Goal: Task Accomplishment & Management: Use online tool/utility

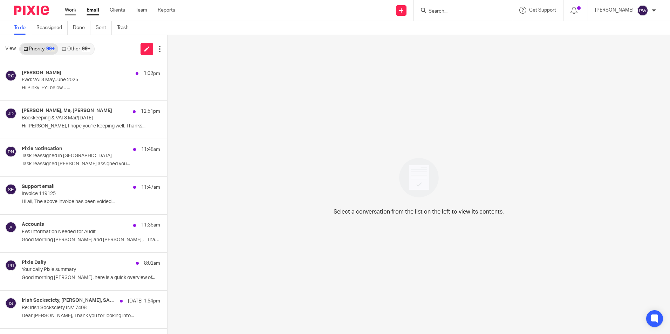
click at [71, 10] on link "Work" at bounding box center [70, 10] width 11 height 7
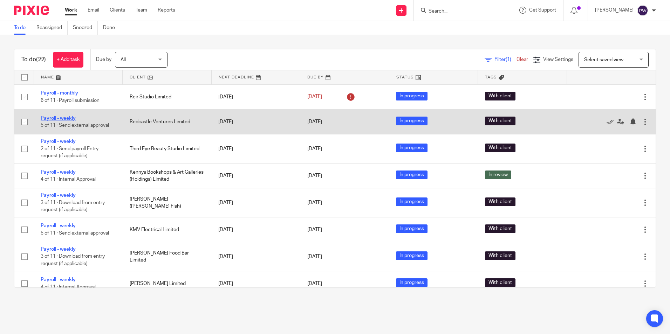
click at [53, 119] on link "Payroll - weekly" at bounding box center [58, 118] width 35 height 5
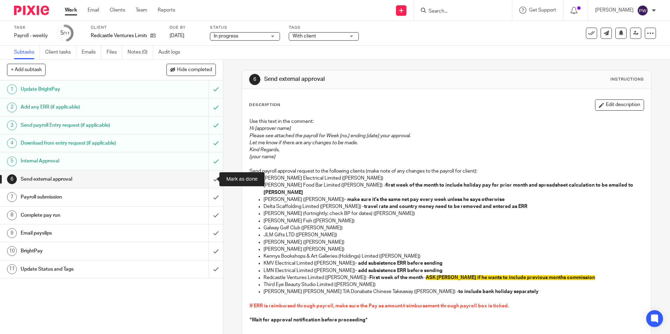
click at [208, 177] on input "submit" at bounding box center [111, 180] width 223 height 18
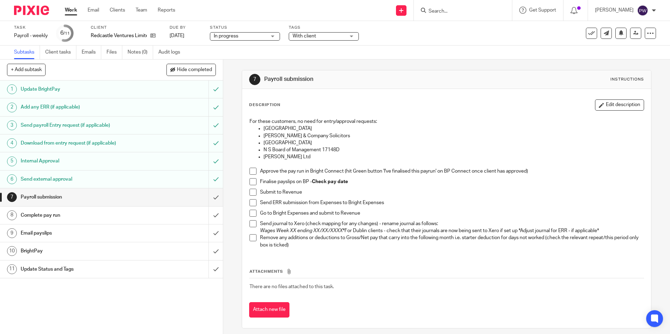
drag, startPoint x: 250, startPoint y: 173, endPoint x: 248, endPoint y: 177, distance: 4.4
click at [250, 173] on span at bounding box center [252, 171] width 7 height 7
click at [249, 181] on span at bounding box center [252, 181] width 7 height 7
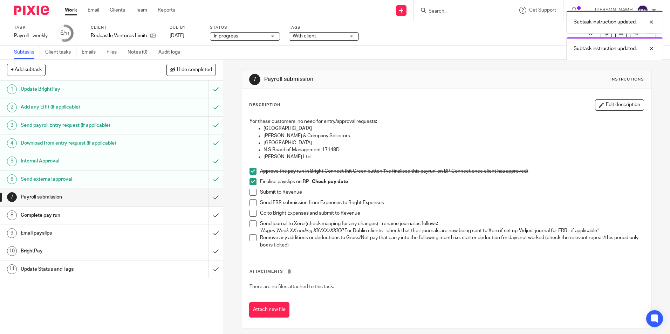
click at [249, 194] on span at bounding box center [252, 192] width 7 height 7
click at [252, 206] on span at bounding box center [252, 202] width 7 height 7
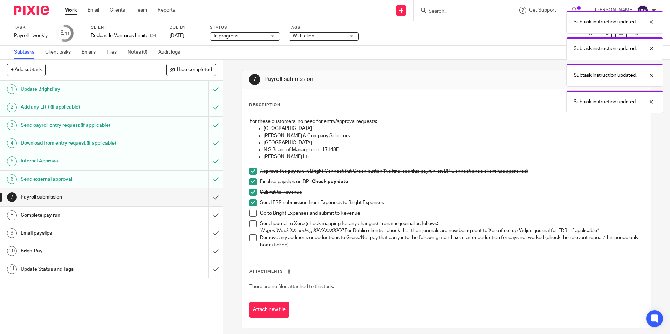
click at [251, 217] on span at bounding box center [252, 213] width 7 height 7
click at [253, 231] on li "Send journal to Xero (check mapping for any changes) - rename journal as follow…" at bounding box center [446, 227] width 394 height 14
click at [251, 225] on span at bounding box center [252, 223] width 7 height 7
click at [252, 239] on span at bounding box center [252, 237] width 7 height 7
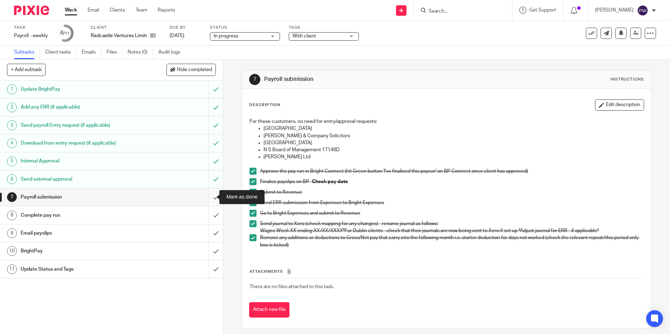
click at [209, 198] on input "submit" at bounding box center [111, 197] width 223 height 18
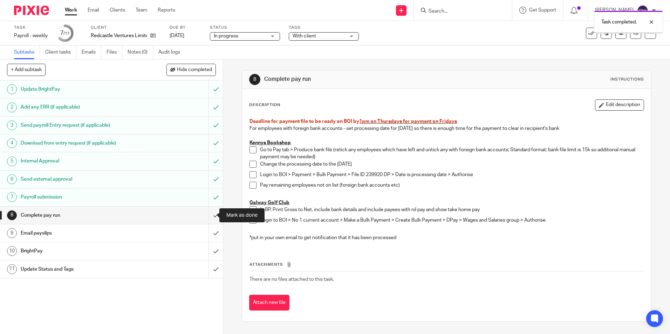
click at [210, 215] on input "submit" at bounding box center [111, 216] width 223 height 18
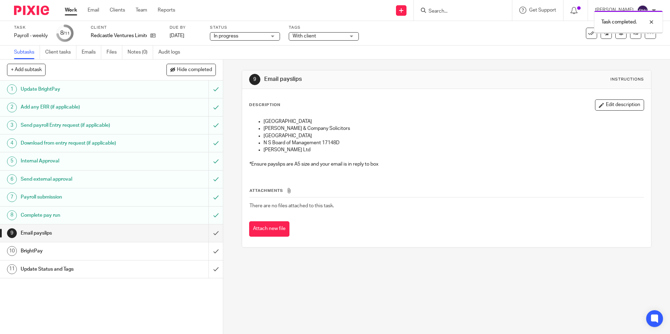
click at [210, 232] on input "submit" at bounding box center [111, 234] width 223 height 18
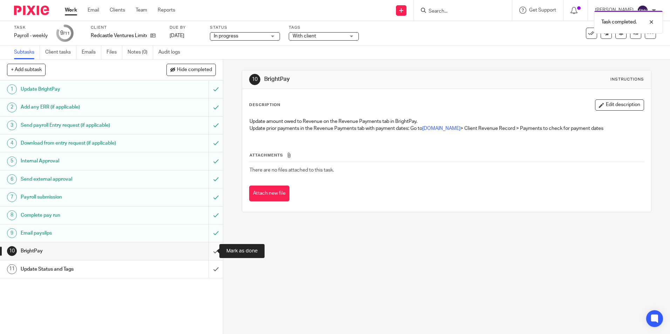
click at [206, 254] on input "submit" at bounding box center [111, 251] width 223 height 18
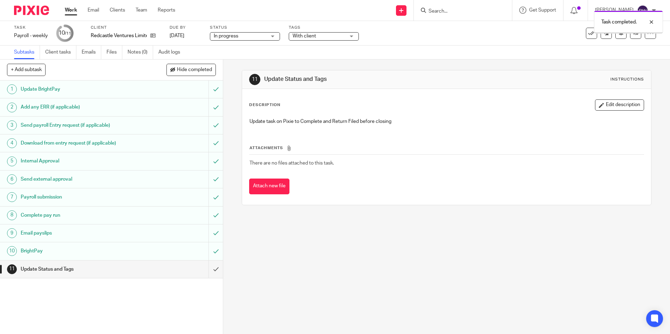
click at [240, 36] on span "In progress" at bounding box center [240, 36] width 53 height 7
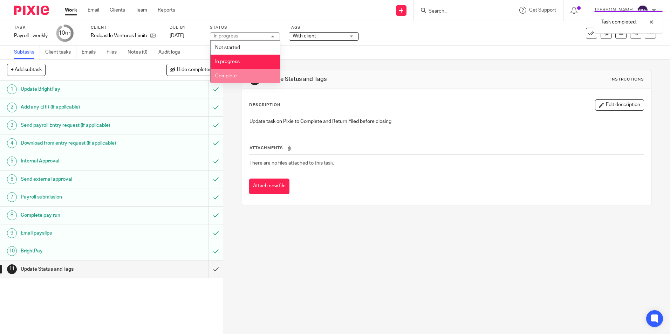
click at [238, 80] on li "Complete" at bounding box center [245, 76] width 69 height 14
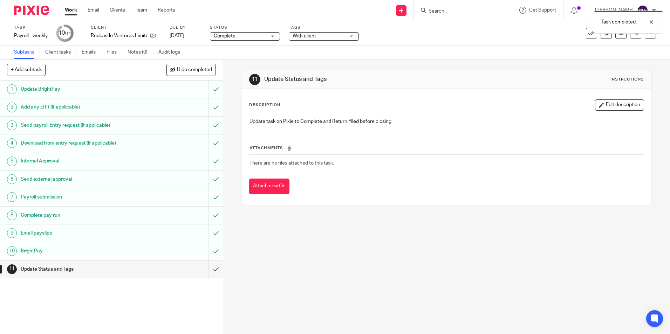
click at [311, 34] on span "With client" at bounding box center [304, 36] width 23 height 5
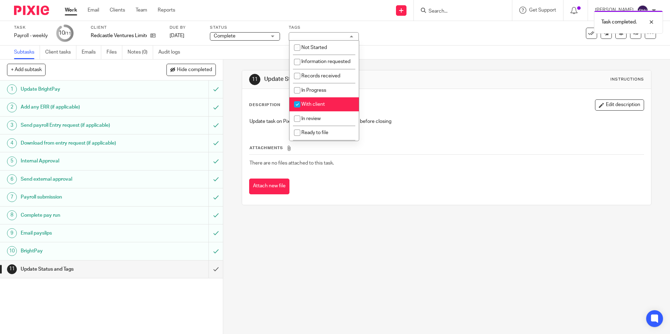
click at [312, 112] on li "With client" at bounding box center [323, 104] width 69 height 14
checkbox input "false"
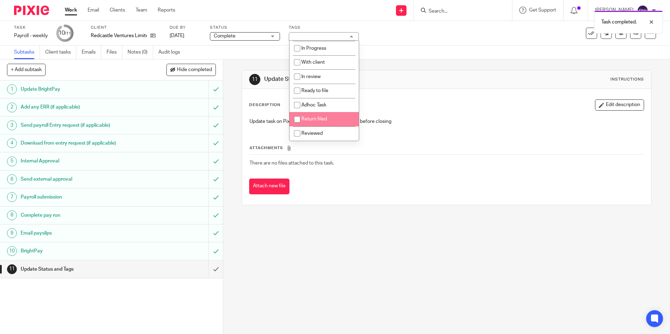
scroll to position [49, 0]
click at [304, 121] on span "Return filed" at bounding box center [314, 119] width 26 height 5
checkbox input "true"
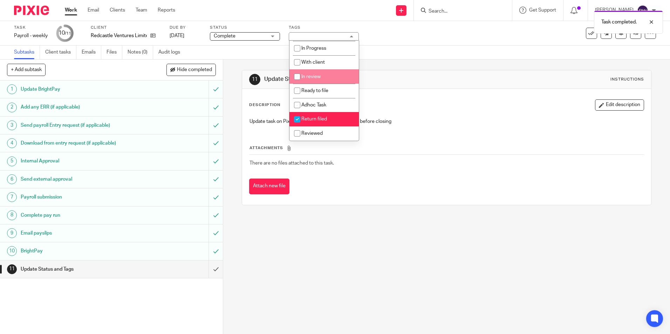
click at [379, 62] on div "11 Update Status and Tags Instructions Description Edit description Update task…" at bounding box center [446, 138] width 409 height 156
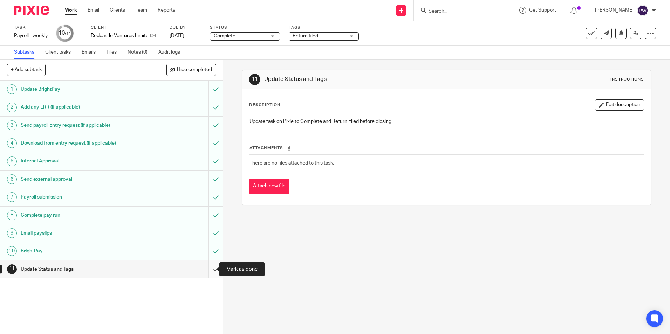
click at [205, 271] on input "submit" at bounding box center [111, 270] width 223 height 18
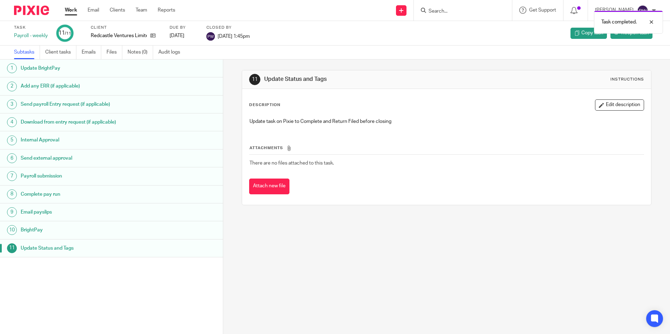
click at [68, 8] on link "Work" at bounding box center [71, 10] width 12 height 7
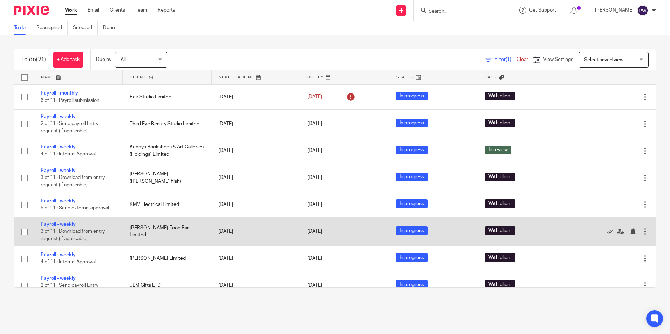
scroll to position [35, 0]
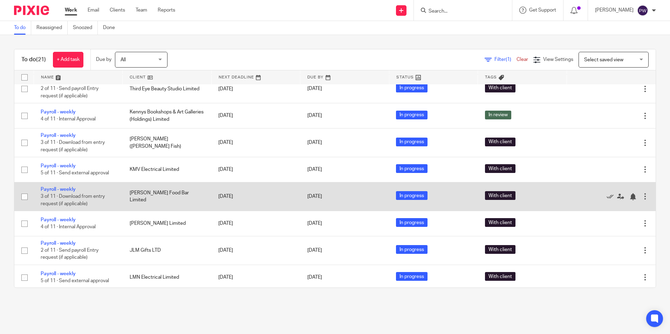
click at [64, 186] on td "Payroll - weekly 3 of 11 · Download from entry request (if applicable)" at bounding box center [78, 196] width 89 height 29
click at [63, 187] on link "Payroll - weekly" at bounding box center [58, 189] width 35 height 5
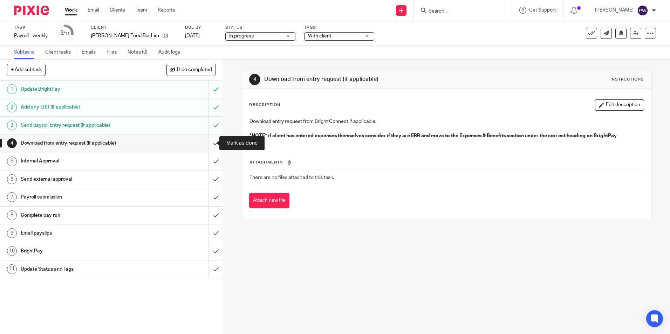
click at [207, 145] on input "submit" at bounding box center [111, 144] width 223 height 18
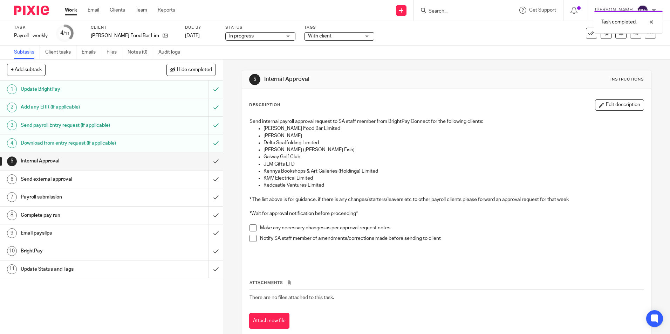
click at [308, 36] on span "With client" at bounding box center [319, 36] width 23 height 5
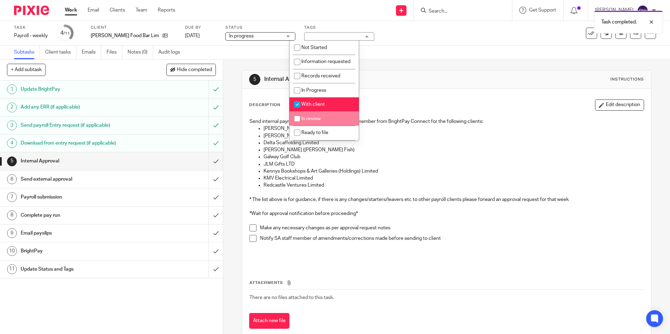
click at [304, 121] on span "In review" at bounding box center [310, 118] width 19 height 5
checkbox input "true"
click at [309, 112] on li "With client" at bounding box center [323, 104] width 69 height 14
checkbox input "false"
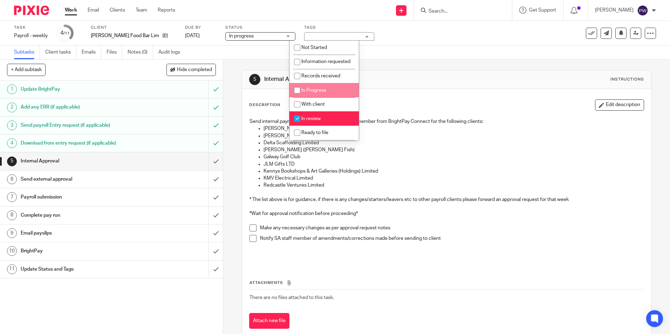
click at [398, 69] on div "5 Internal Approval Instructions Description Edit description Send internal pay…" at bounding box center [446, 205] width 409 height 291
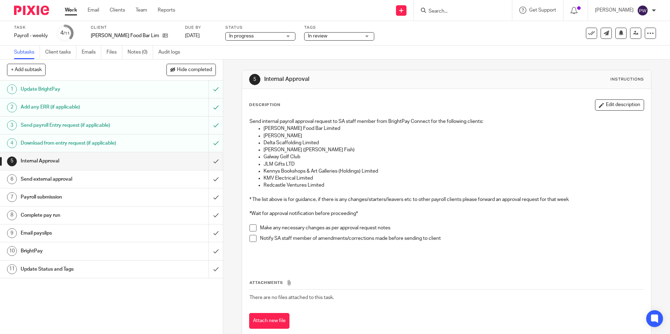
click at [80, 183] on h1 "Send external approval" at bounding box center [81, 179] width 121 height 11
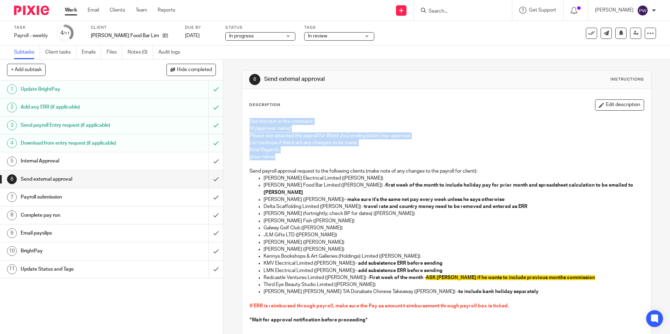
drag, startPoint x: 281, startPoint y: 158, endPoint x: 228, endPoint y: 118, distance: 66.0
click at [228, 118] on div "6 Send external approval Instructions Description Edit description Use this tex…" at bounding box center [446, 197] width 447 height 275
copy div "Use this text in the comment: Hi [approver name] Please see attached the payrol…"
click at [70, 11] on link "Work" at bounding box center [71, 10] width 12 height 7
